Goal: Task Accomplishment & Management: Use online tool/utility

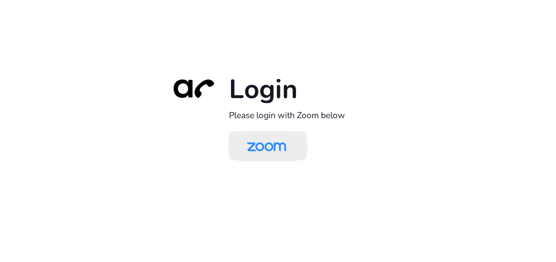
click at [273, 143] on img at bounding box center [267, 146] width 56 height 27
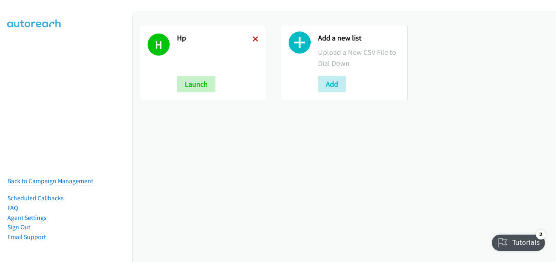
click at [253, 41] on icon at bounding box center [256, 40] width 6 height 6
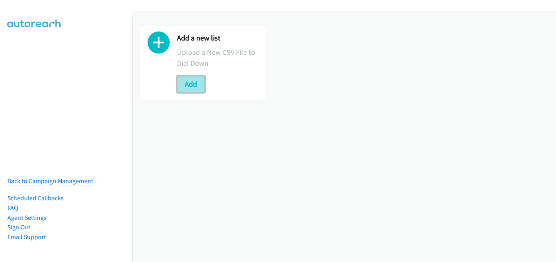
click at [191, 79] on button "Add" at bounding box center [191, 84] width 28 height 16
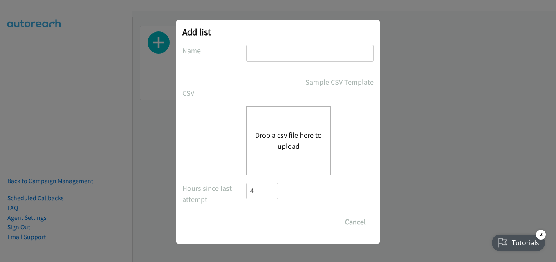
click at [308, 56] on input "text" at bounding box center [310, 53] width 128 height 17
type input "hp"
click at [276, 143] on button "Drop a csv file here to upload" at bounding box center [288, 141] width 67 height 22
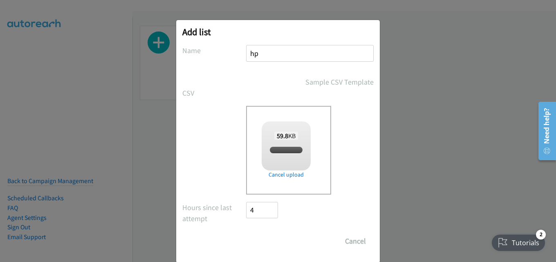
checkbox input "true"
click at [266, 242] on input "Save List" at bounding box center [267, 241] width 43 height 16
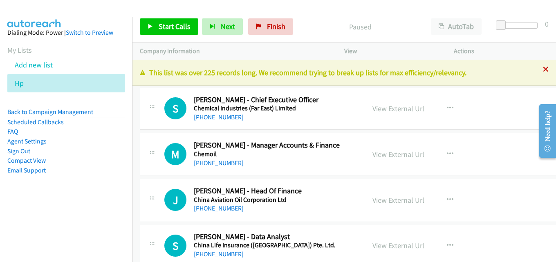
click at [543, 69] on icon at bounding box center [546, 70] width 6 height 6
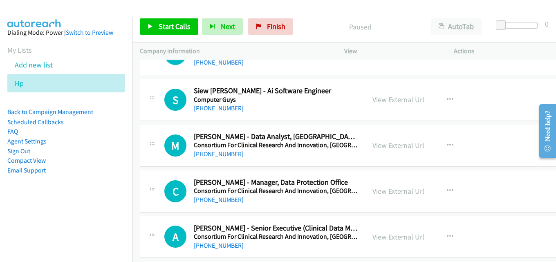
scroll to position [1268, 0]
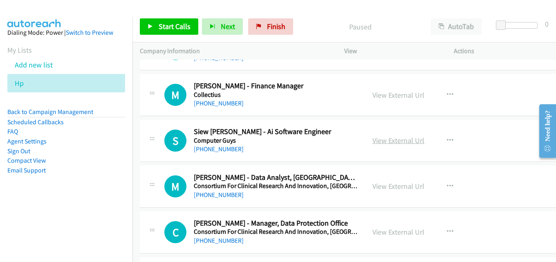
click at [409, 139] on link "View External Url" at bounding box center [399, 140] width 52 height 9
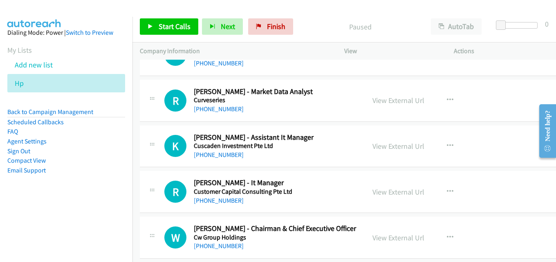
scroll to position [2905, 0]
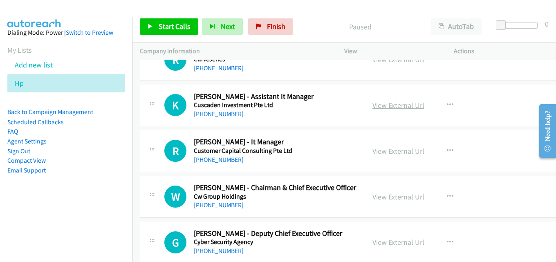
click at [373, 102] on link "View External Url" at bounding box center [399, 105] width 52 height 9
click at [398, 149] on link "View External Url" at bounding box center [399, 150] width 52 height 9
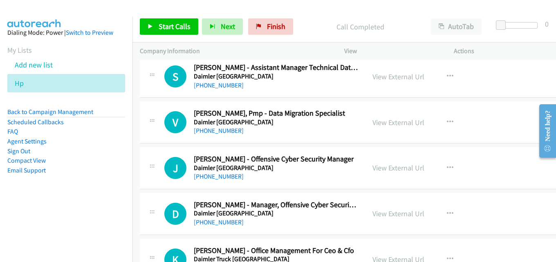
scroll to position [3477, 0]
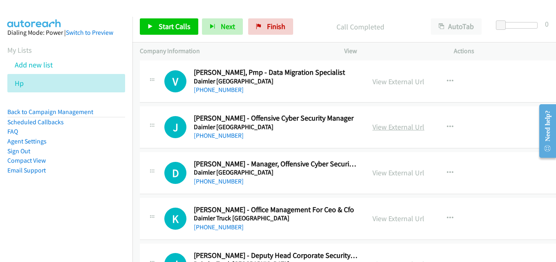
click at [381, 129] on link "View External Url" at bounding box center [399, 126] width 52 height 9
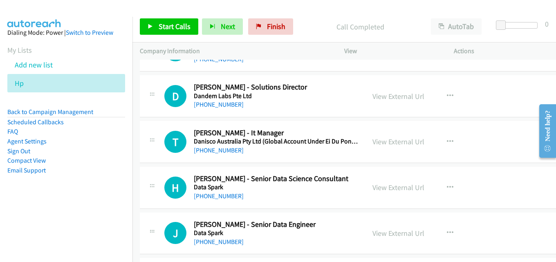
scroll to position [3723, 0]
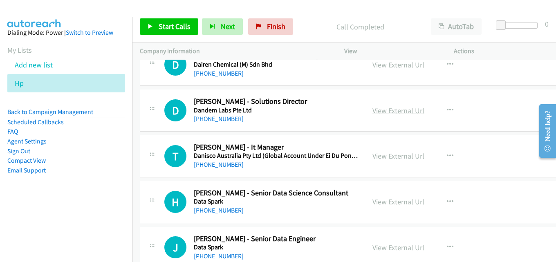
click at [394, 108] on link "View External Url" at bounding box center [399, 110] width 52 height 9
click at [381, 159] on link "View External Url" at bounding box center [399, 155] width 52 height 9
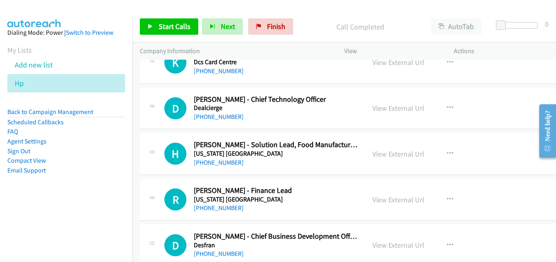
scroll to position [4050, 0]
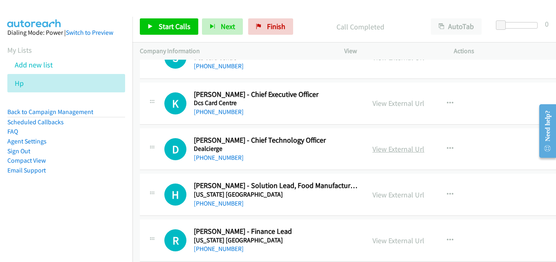
click at [375, 152] on link "View External Url" at bounding box center [399, 148] width 52 height 9
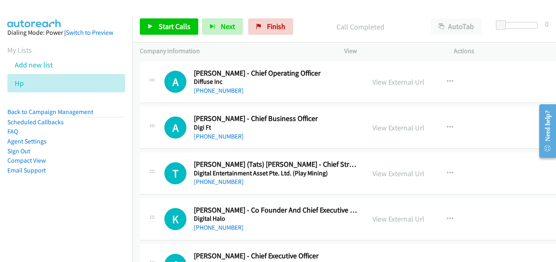
scroll to position [4377, 0]
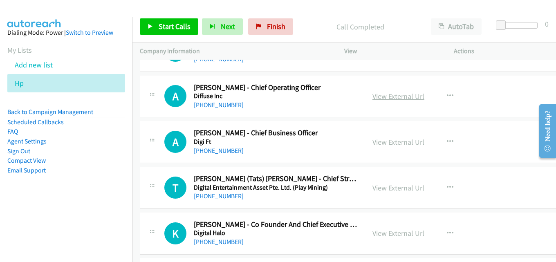
click at [385, 99] on link "View External Url" at bounding box center [399, 96] width 52 height 9
click at [388, 142] on link "View External Url" at bounding box center [399, 141] width 52 height 9
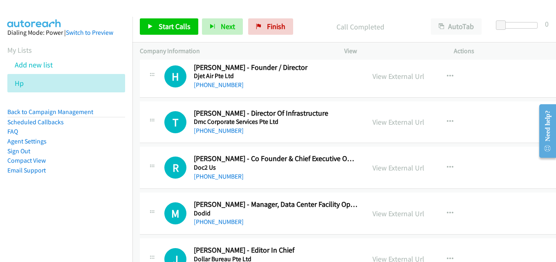
scroll to position [4827, 0]
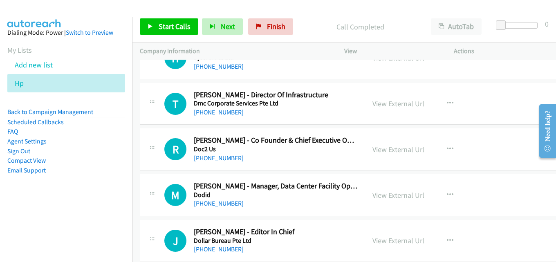
drag, startPoint x: 389, startPoint y: 102, endPoint x: 387, endPoint y: 122, distance: 20.6
click at [392, 105] on link "View External Url" at bounding box center [399, 103] width 52 height 9
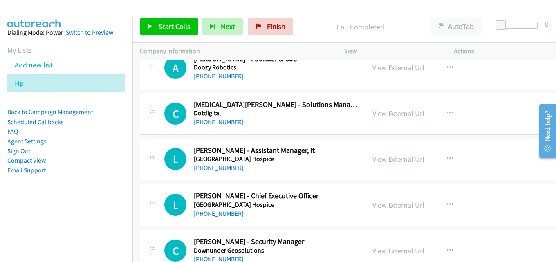
scroll to position [5032, 0]
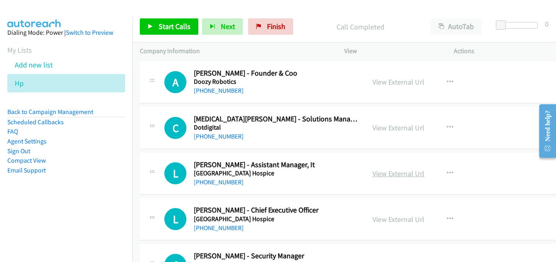
click at [400, 176] on link "View External Url" at bounding box center [399, 173] width 52 height 9
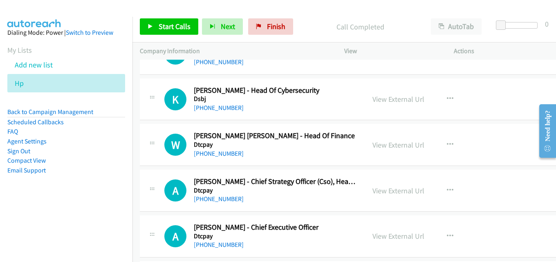
scroll to position [5523, 0]
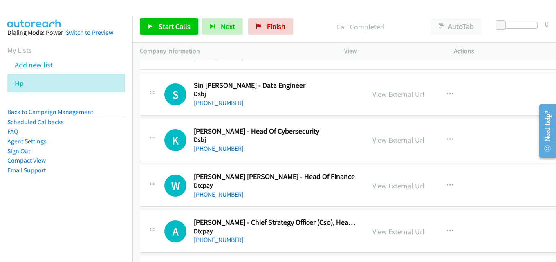
click at [387, 143] on link "View External Url" at bounding box center [399, 139] width 52 height 9
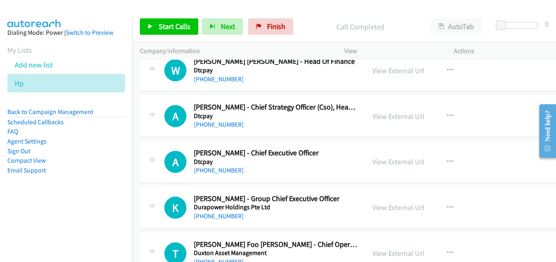
scroll to position [5645, 0]
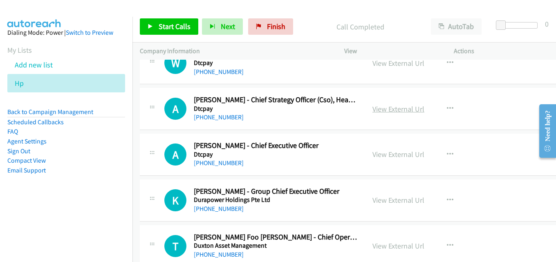
click at [396, 110] on link "View External Url" at bounding box center [399, 108] width 52 height 9
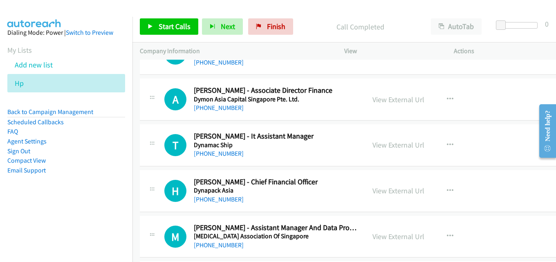
scroll to position [6177, 0]
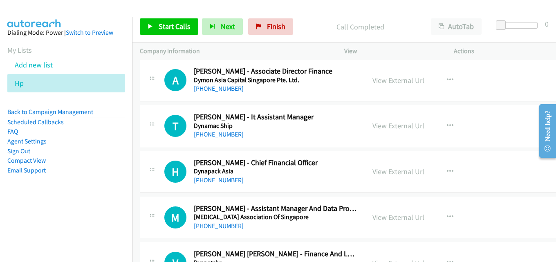
click at [405, 127] on link "View External Url" at bounding box center [399, 125] width 52 height 9
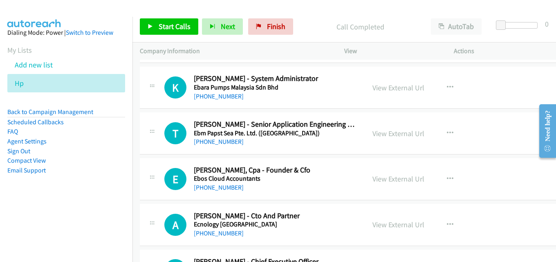
scroll to position [6586, 0]
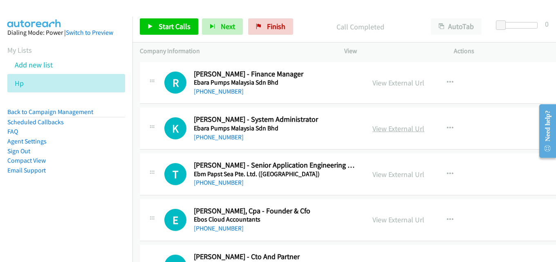
click at [396, 131] on link "View External Url" at bounding box center [399, 128] width 52 height 9
click at [387, 125] on link "View External Url" at bounding box center [399, 128] width 52 height 9
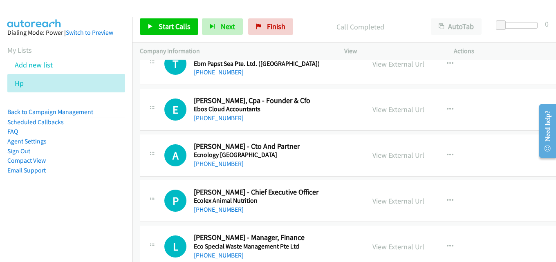
scroll to position [6709, 0]
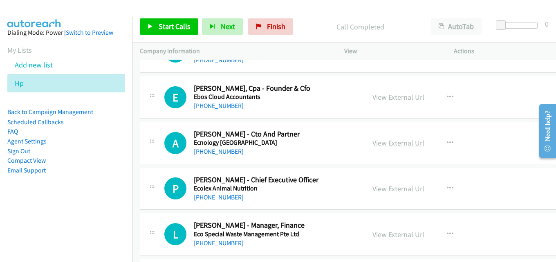
click at [388, 144] on link "View External Url" at bounding box center [399, 142] width 52 height 9
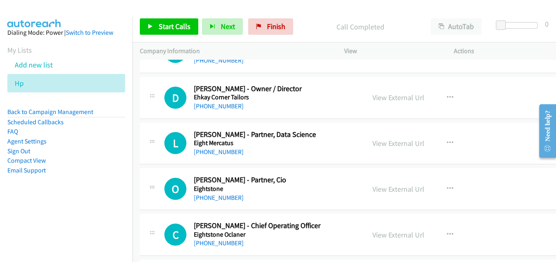
scroll to position [7527, 0]
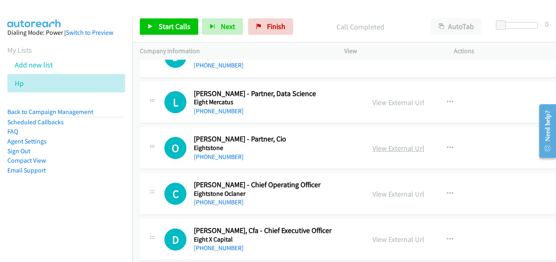
click at [380, 151] on link "View External Url" at bounding box center [399, 148] width 52 height 9
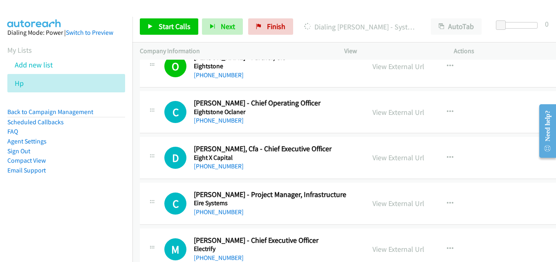
scroll to position [7650, 0]
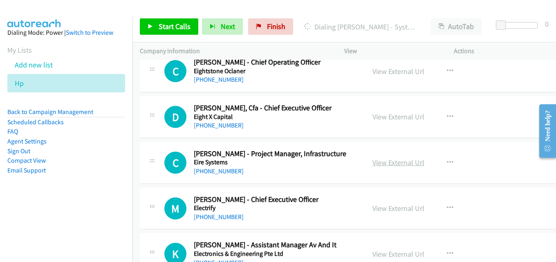
click at [384, 162] on link "View External Url" at bounding box center [399, 162] width 52 height 9
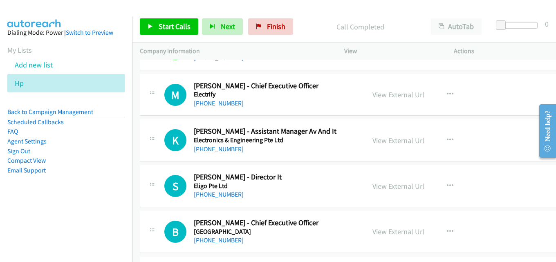
scroll to position [7773, 0]
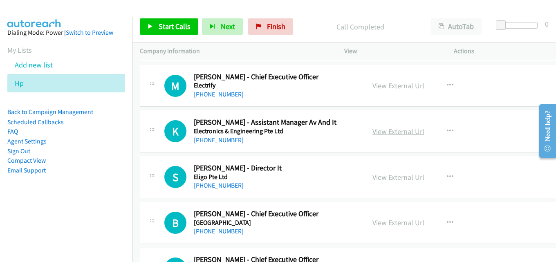
click at [398, 131] on link "View External Url" at bounding box center [399, 131] width 52 height 9
click at [394, 177] on link "View External Url" at bounding box center [399, 177] width 52 height 9
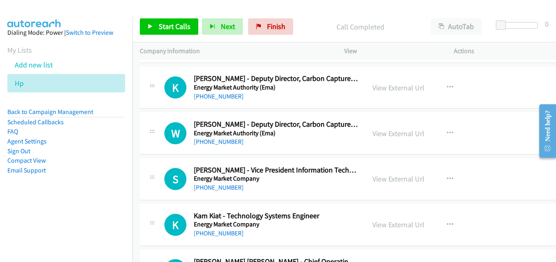
scroll to position [8836, 0]
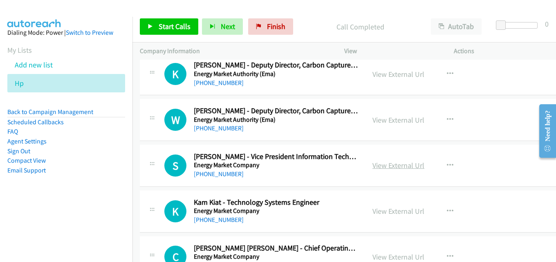
click at [388, 165] on link "View External Url" at bounding box center [399, 165] width 52 height 9
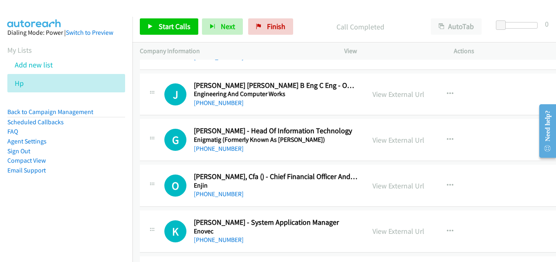
scroll to position [9245, 0]
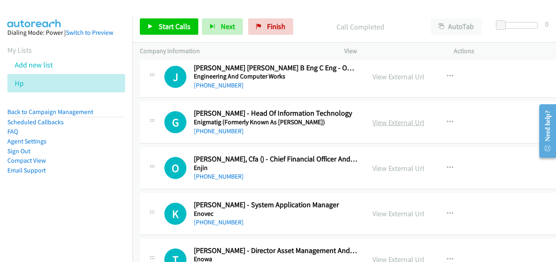
click at [387, 122] on link "View External Url" at bounding box center [399, 122] width 52 height 9
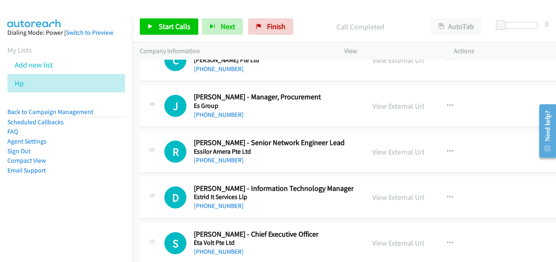
scroll to position [10309, 0]
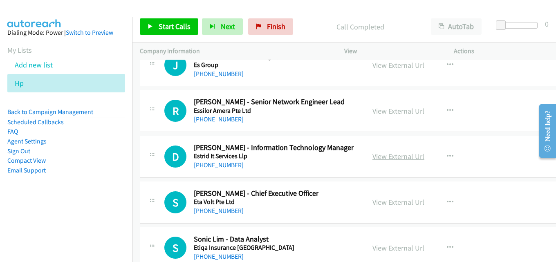
click at [391, 155] on link "View External Url" at bounding box center [399, 156] width 52 height 9
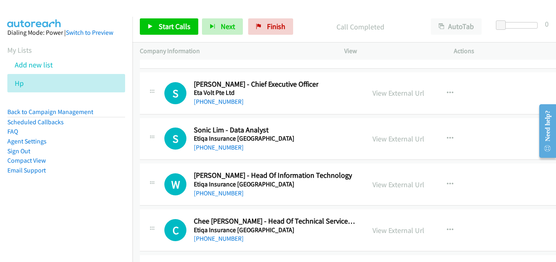
scroll to position [10432, 0]
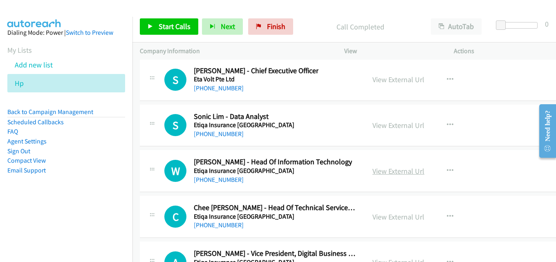
click at [384, 169] on link "View External Url" at bounding box center [399, 171] width 52 height 9
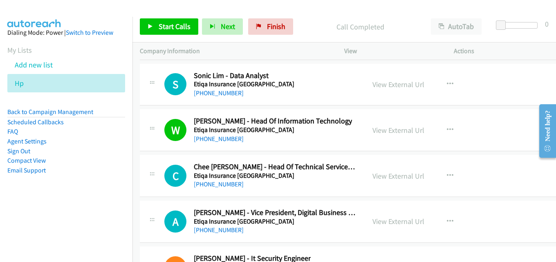
scroll to position [10514, 0]
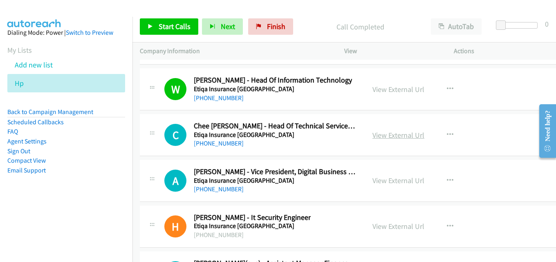
click at [387, 135] on link "View External Url" at bounding box center [399, 135] width 52 height 9
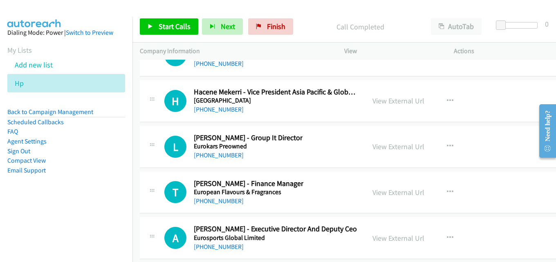
scroll to position [10882, 0]
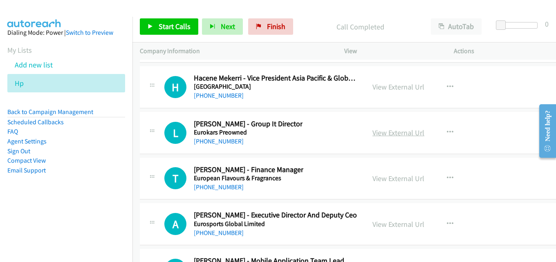
click at [391, 132] on link "View External Url" at bounding box center [399, 132] width 52 height 9
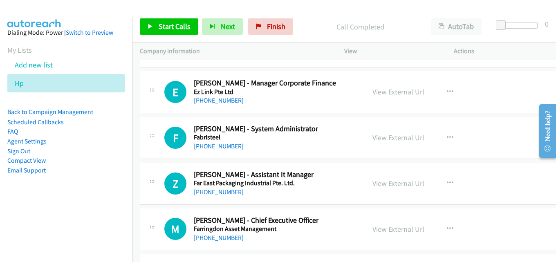
scroll to position [11577, 0]
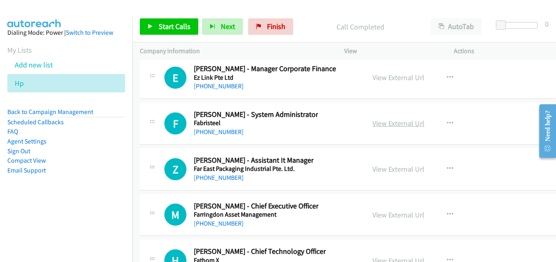
click at [392, 124] on link "View External Url" at bounding box center [399, 123] width 52 height 9
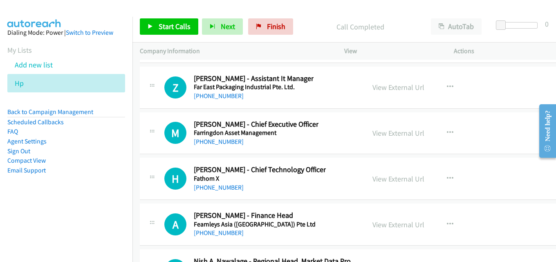
scroll to position [11700, 0]
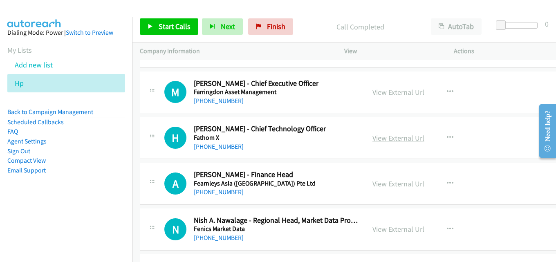
click at [385, 138] on link "View External Url" at bounding box center [399, 137] width 52 height 9
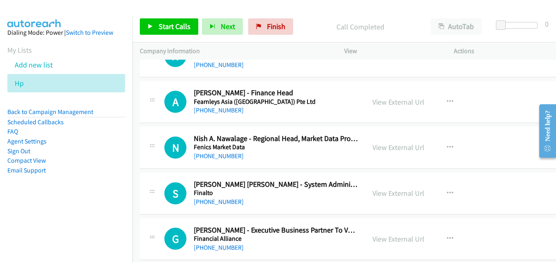
scroll to position [11864, 0]
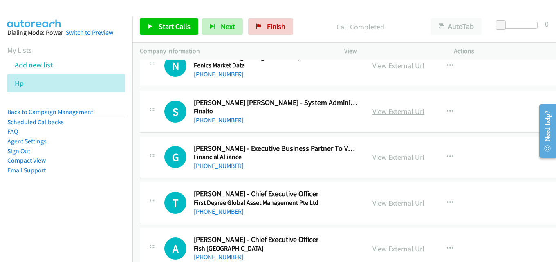
click at [373, 108] on link "View External Url" at bounding box center [399, 111] width 52 height 9
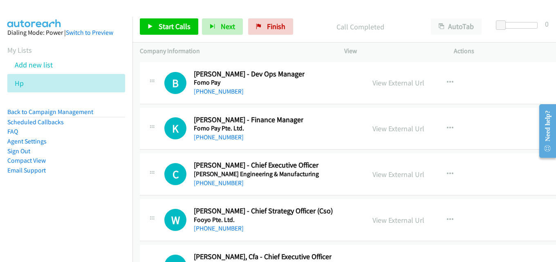
scroll to position [12355, 0]
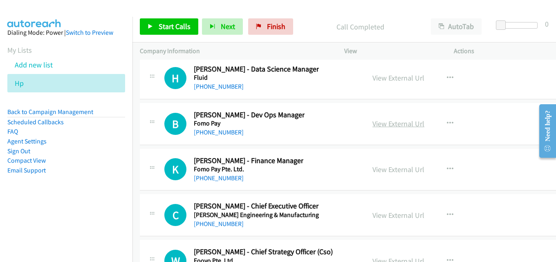
click at [394, 125] on link "View External Url" at bounding box center [399, 123] width 52 height 9
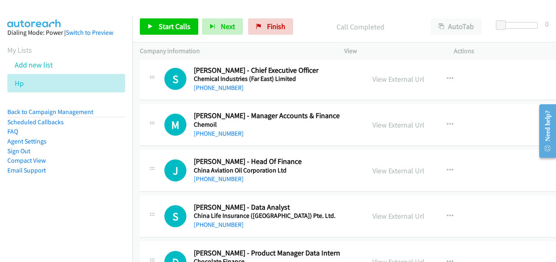
scroll to position [0, 0]
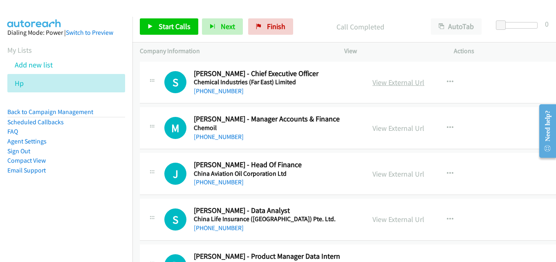
click at [403, 81] on link "View External Url" at bounding box center [399, 82] width 52 height 9
